Goal: Transaction & Acquisition: Purchase product/service

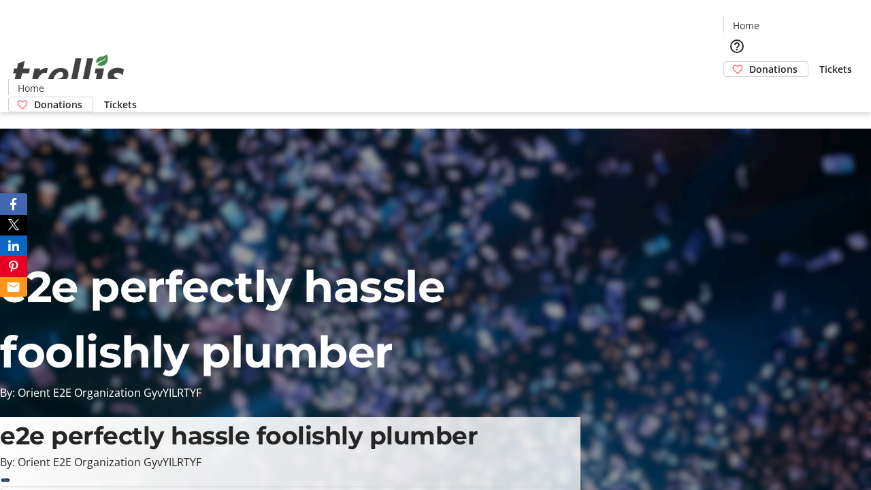
click at [749, 62] on span "Donations" at bounding box center [773, 69] width 48 height 14
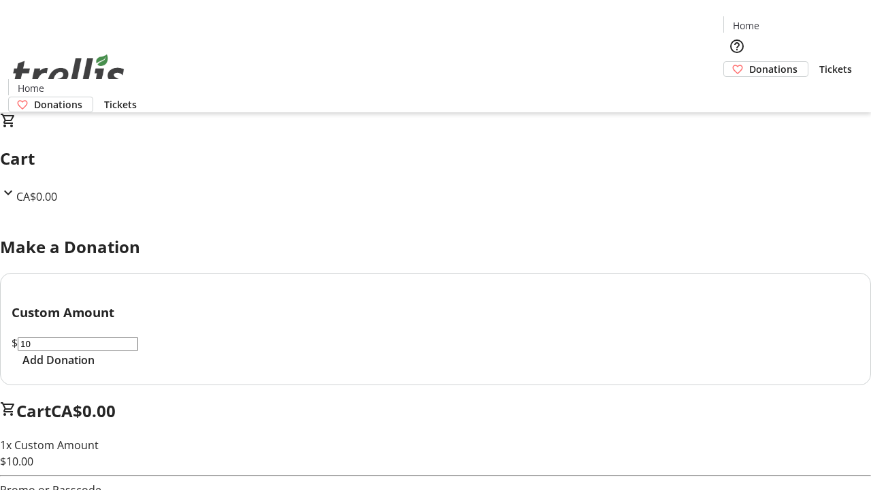
select select "CA"
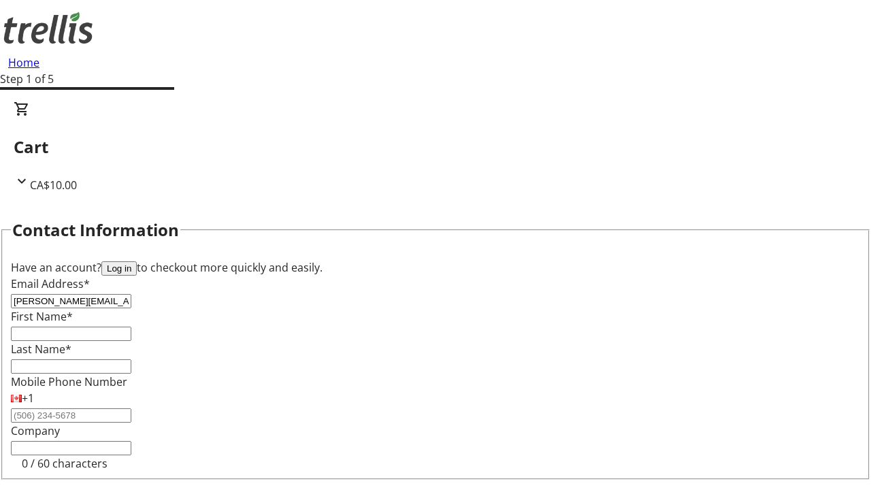
type input "[PERSON_NAME][EMAIL_ADDRESS][DOMAIN_NAME]"
type input "[PERSON_NAME]"
type input "[STREET_ADDRESS][PERSON_NAME]"
type input "Kelowna"
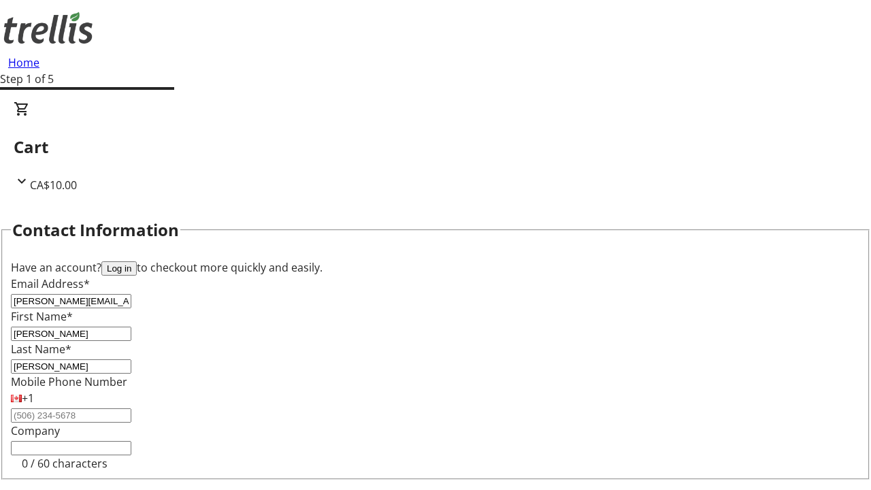
select select "BC"
type input "Kelowna"
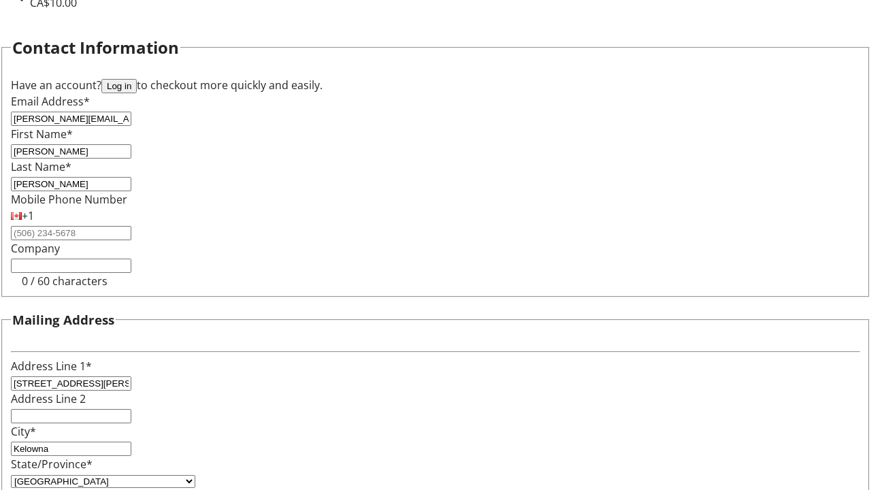
type input "V1Y 0C2"
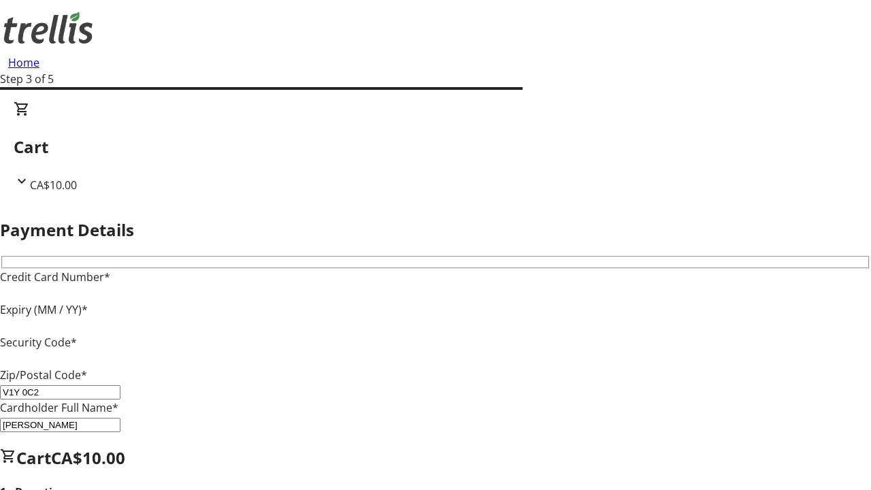
type input "V1Y 0C2"
